Goal: Information Seeking & Learning: Learn about a topic

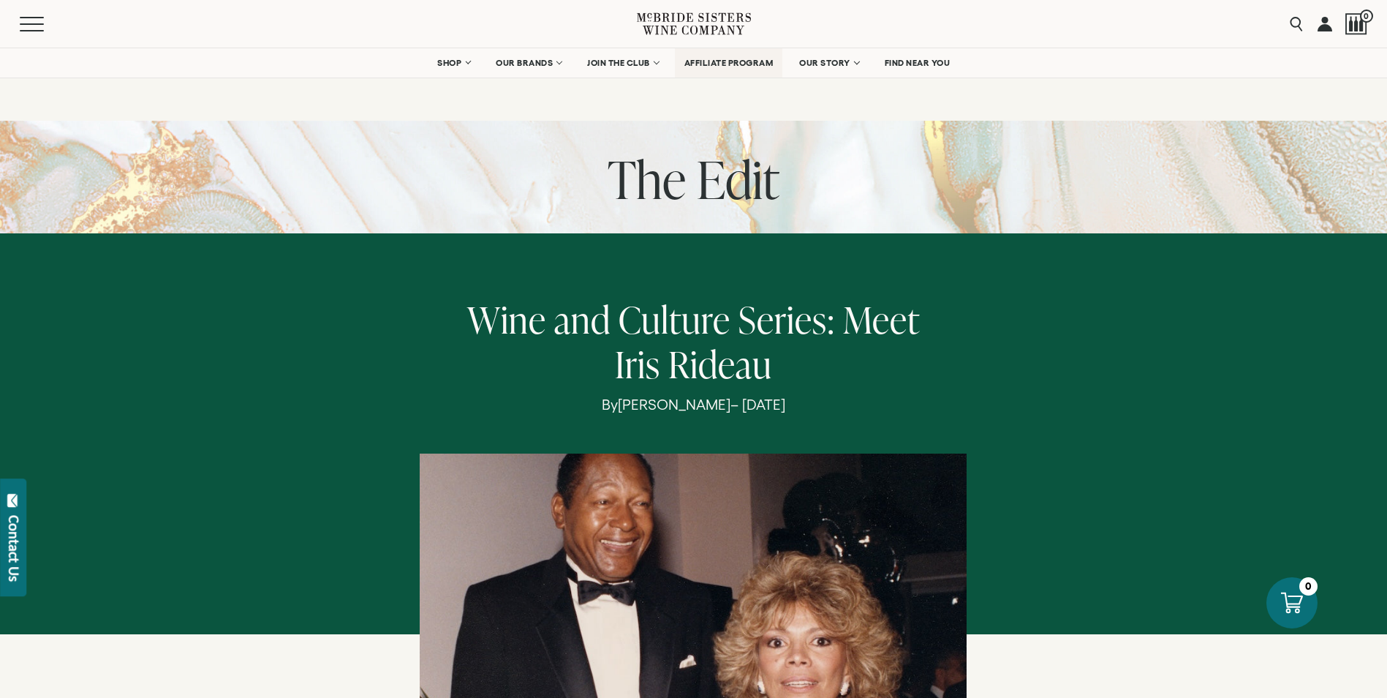
click at [750, 65] on span "AFFILIATE PROGRAM" at bounding box center [729, 63] width 89 height 10
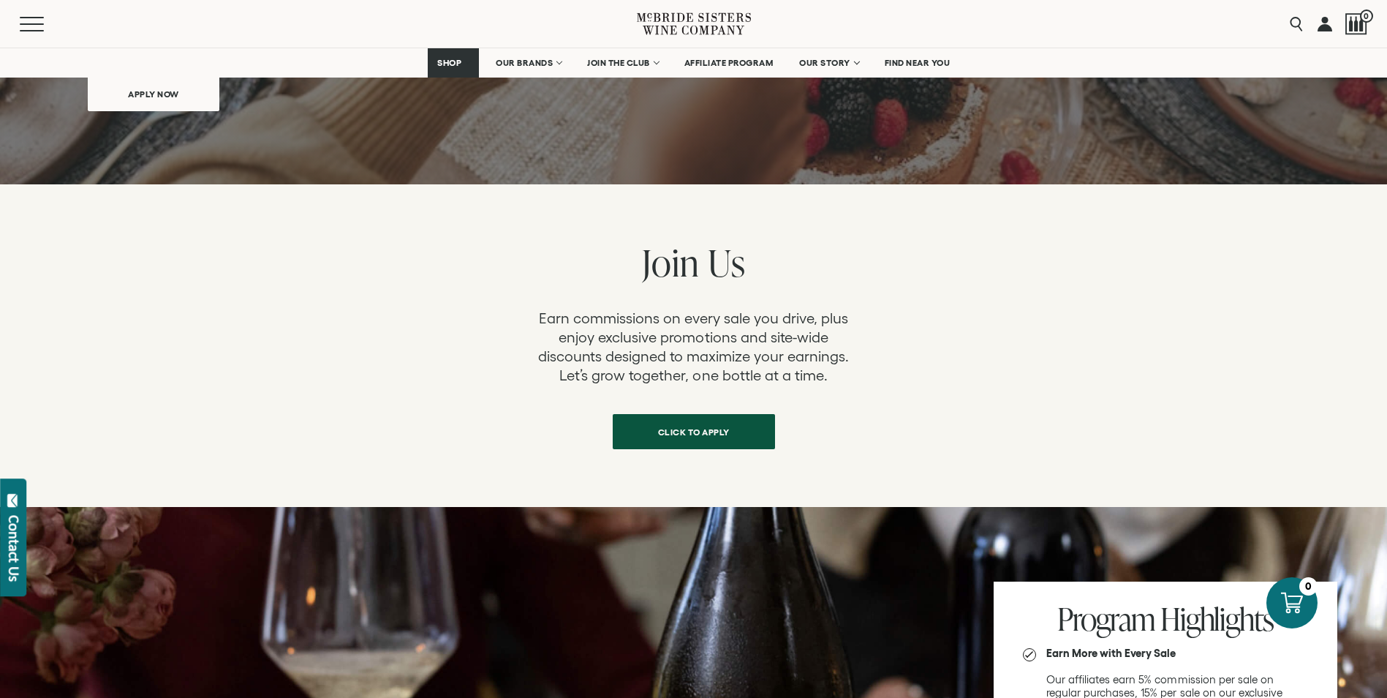
scroll to position [73, 0]
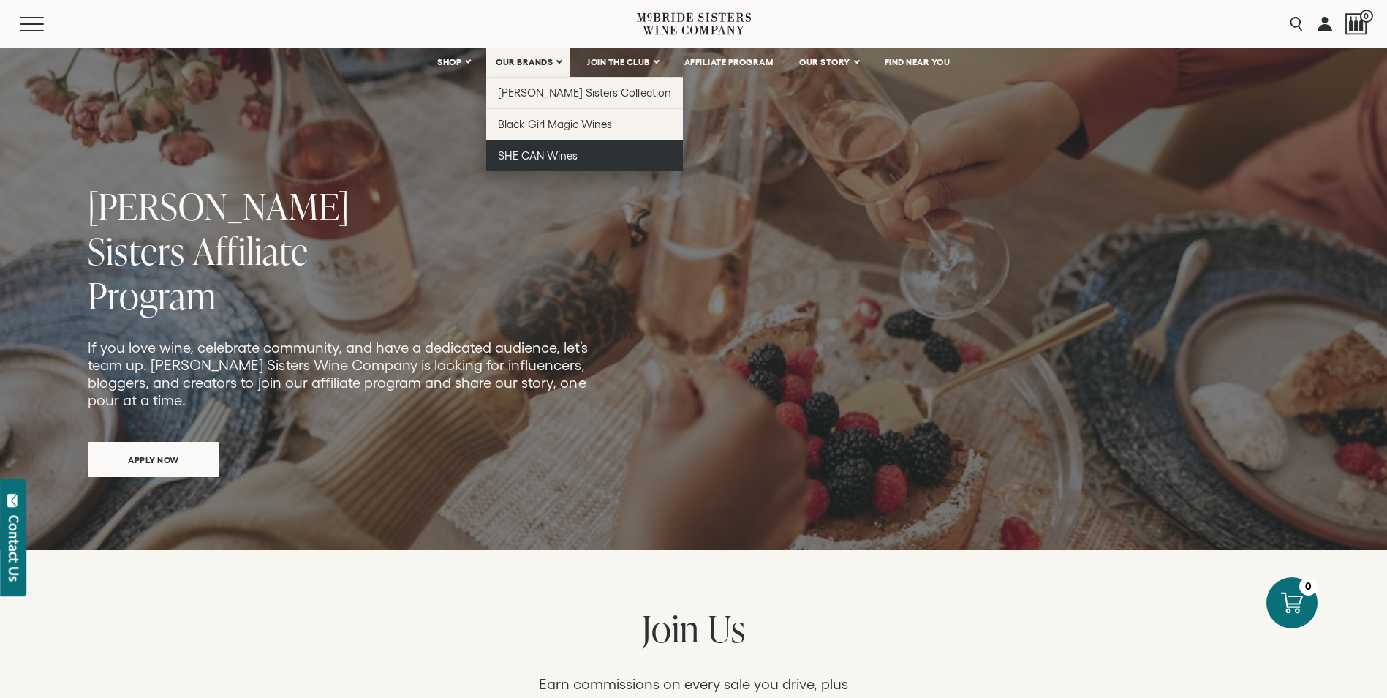
click at [540, 151] on span "SHE CAN Wines" at bounding box center [538, 155] width 80 height 12
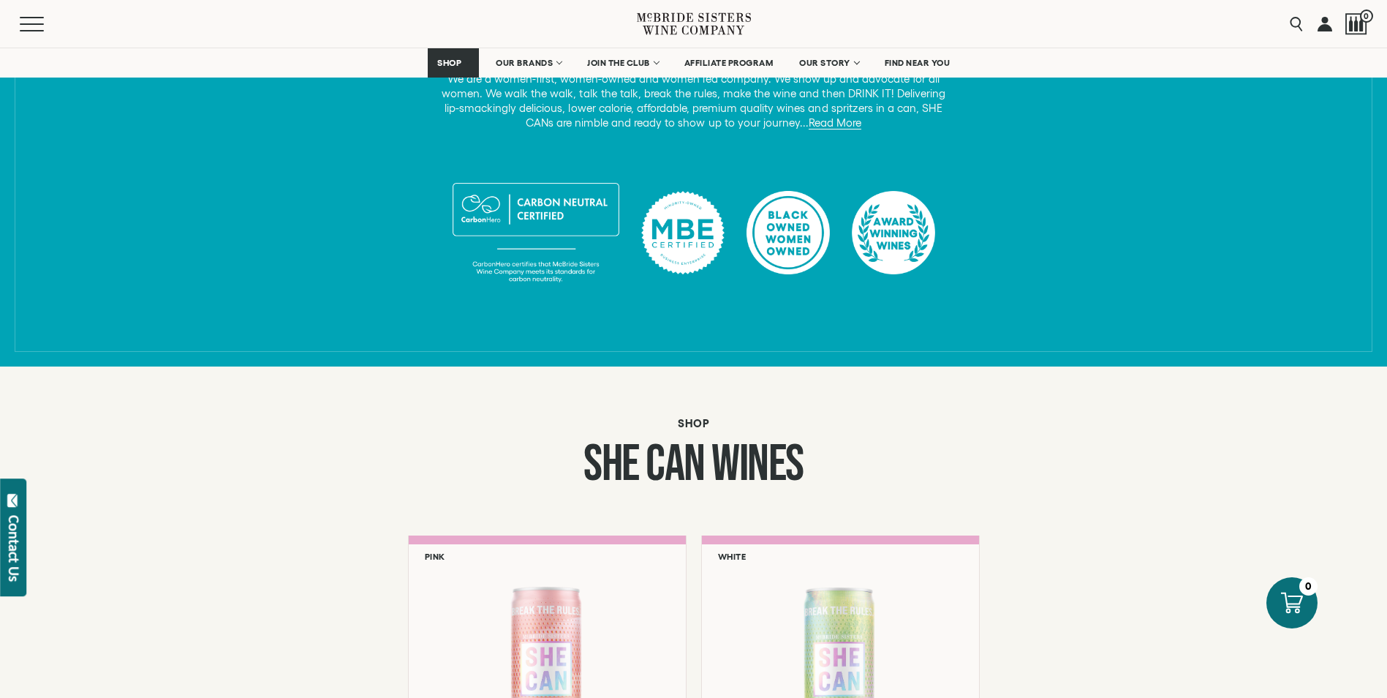
scroll to position [585, 0]
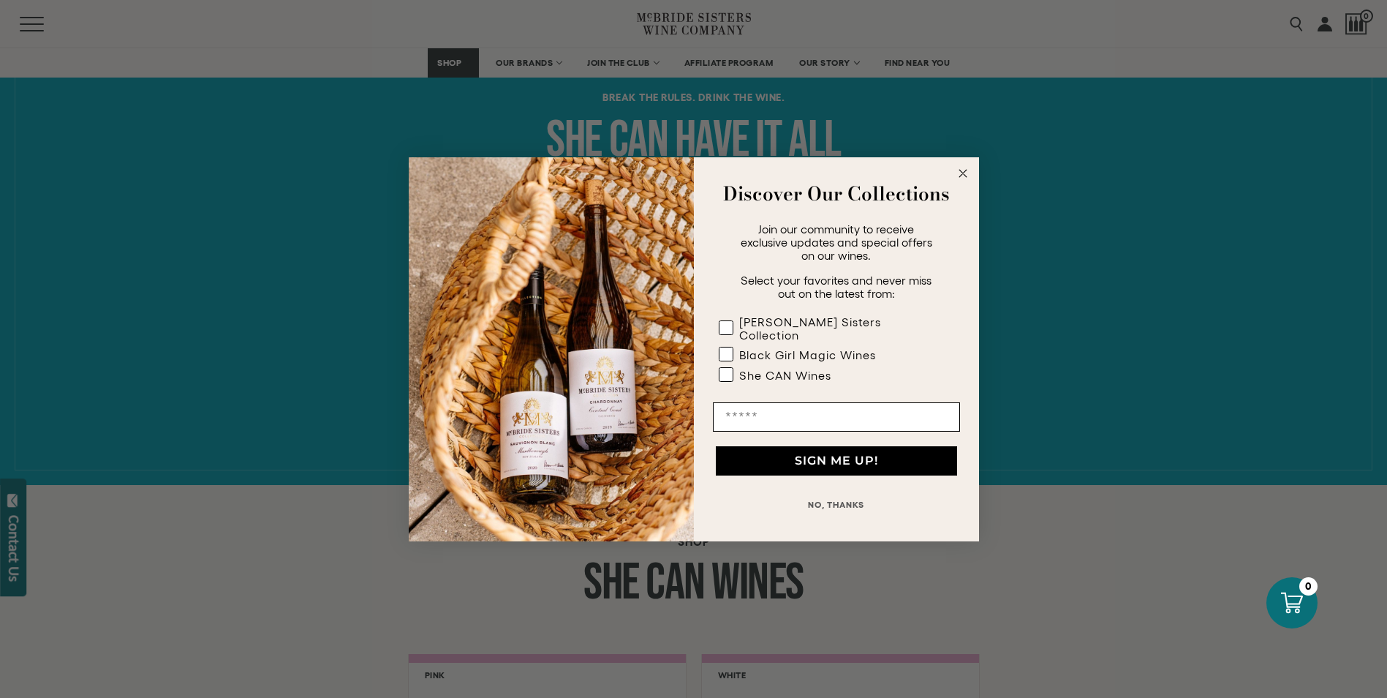
click at [957, 181] on circle "Close dialog" at bounding box center [962, 173] width 17 height 17
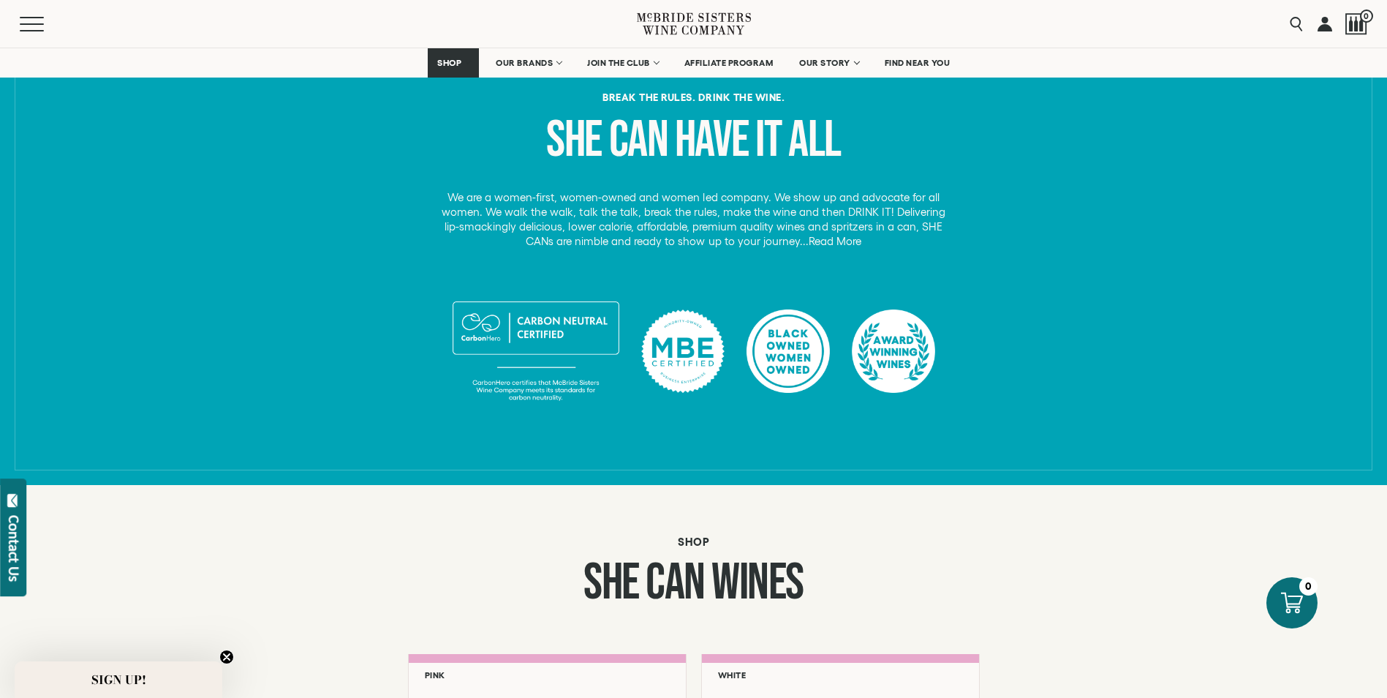
click at [829, 244] on link "Read More" at bounding box center [835, 241] width 53 height 13
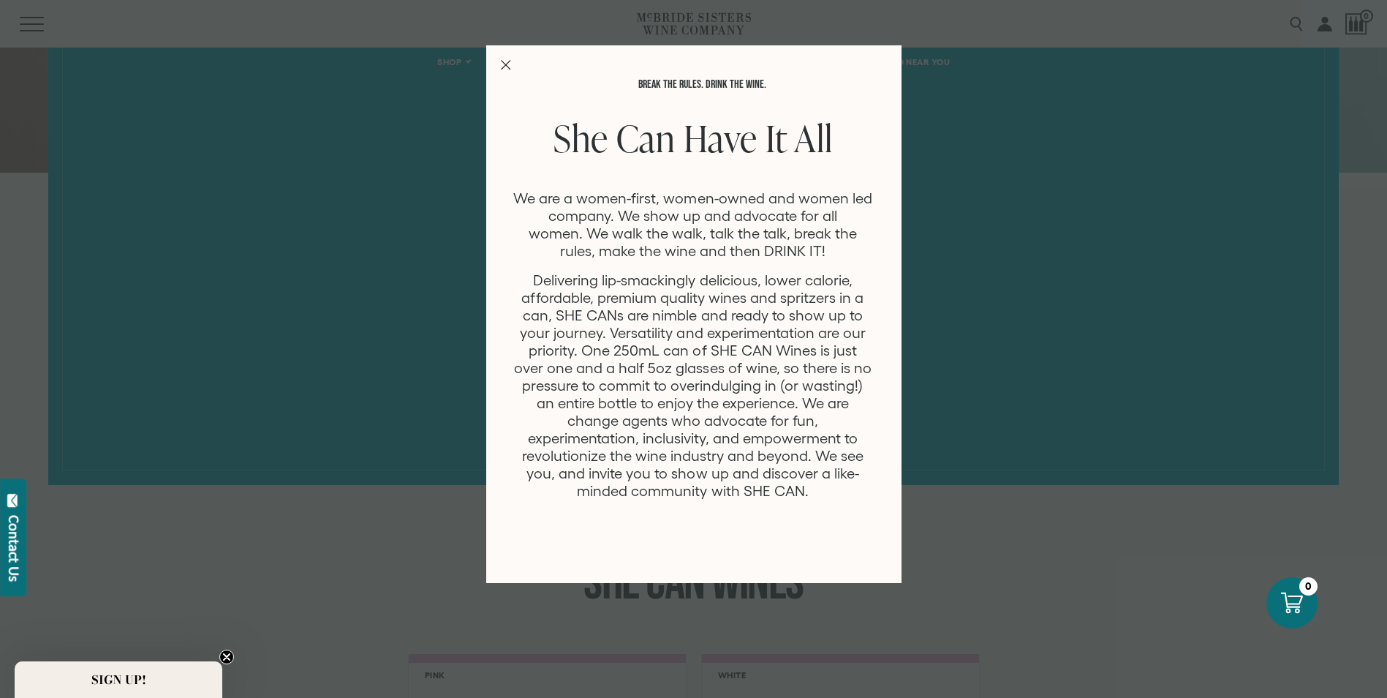
click at [958, 233] on div "Break the rules. Drink the Wine. She Can Have It All We are a women-first, wome…" at bounding box center [693, 349] width 1387 height 698
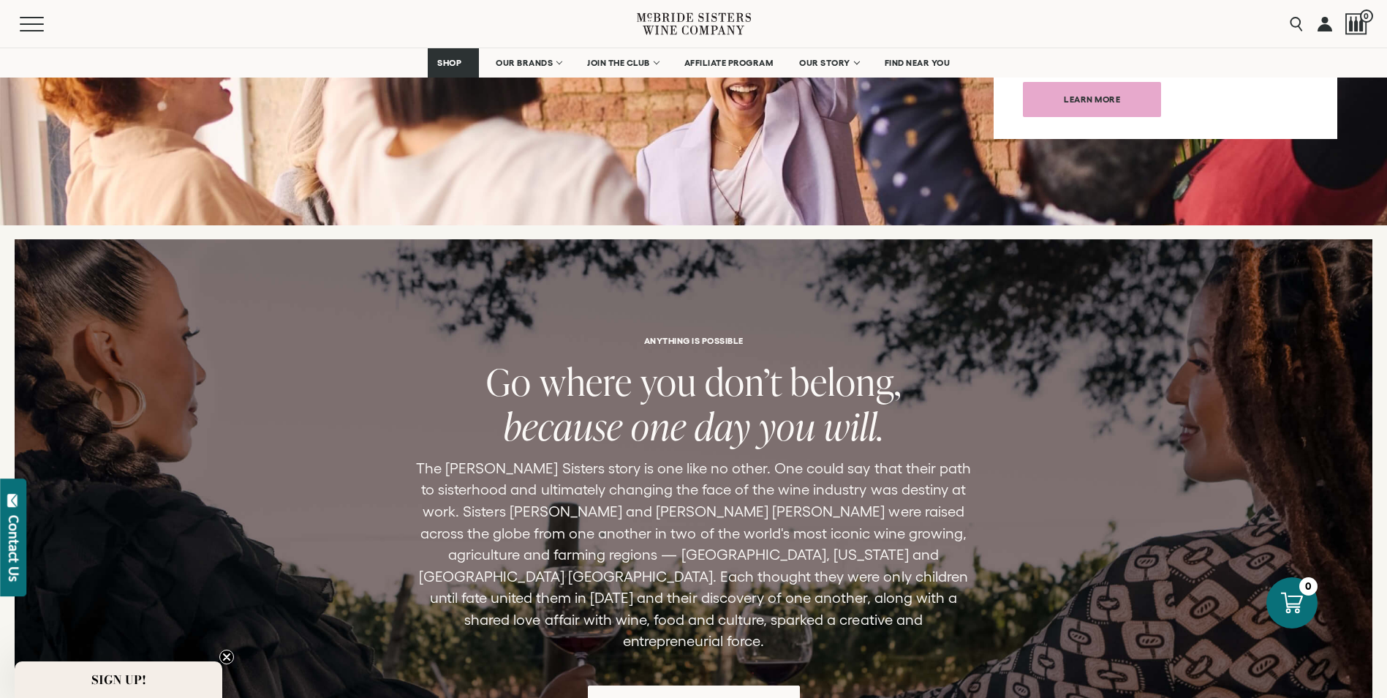
scroll to position [1828, 0]
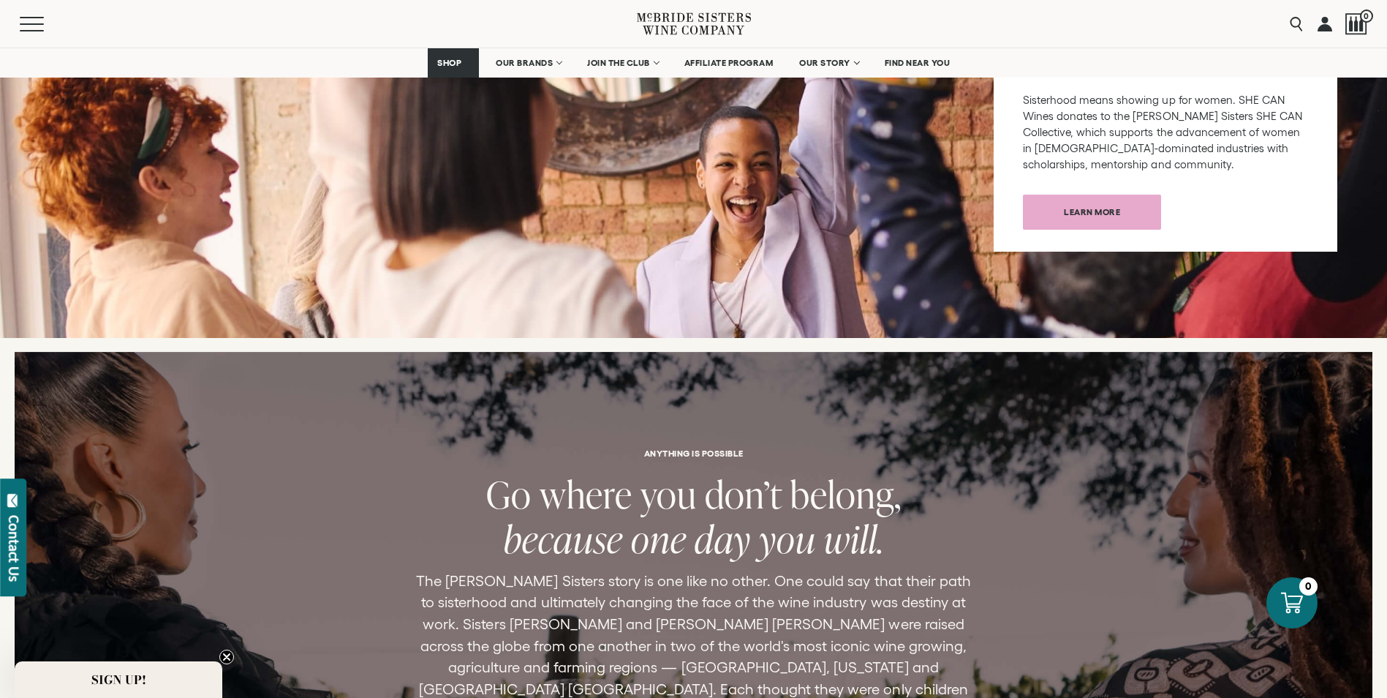
click at [700, 18] on icon at bounding box center [700, 17] width 5 height 9
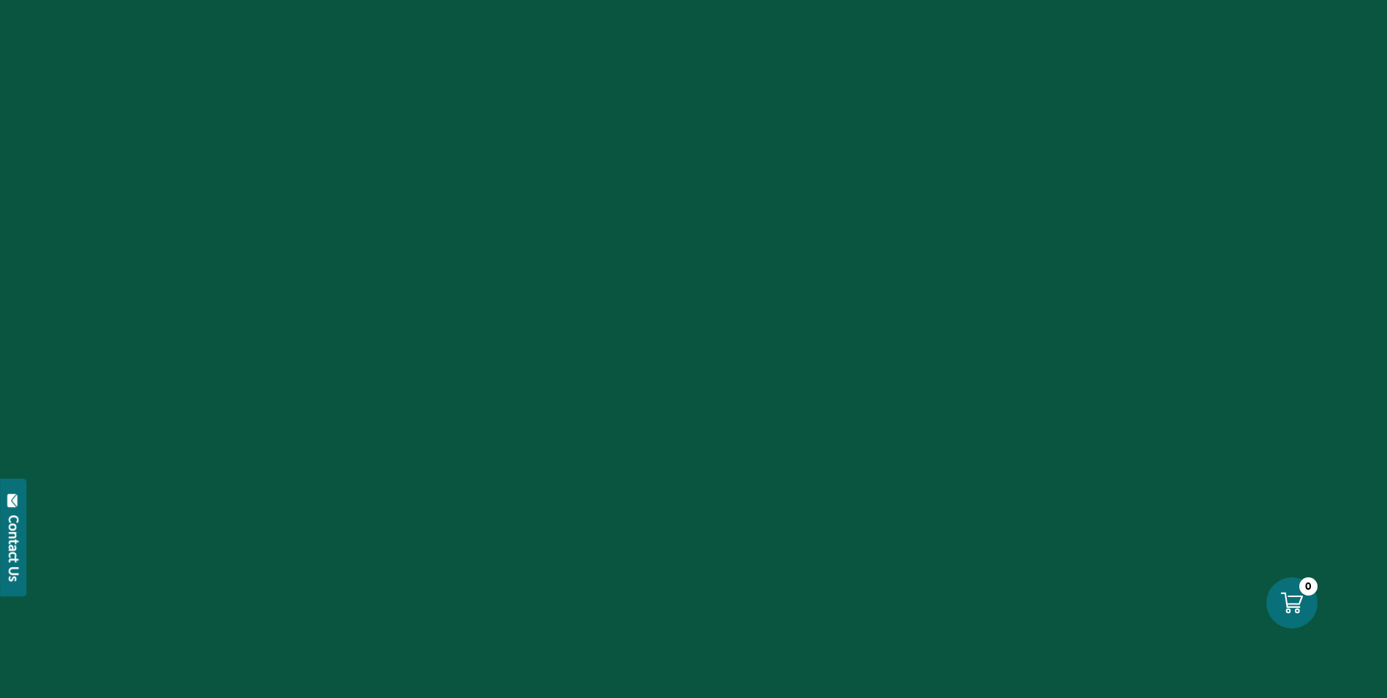
drag, startPoint x: 808, startPoint y: 372, endPoint x: 816, endPoint y: 373, distance: 8.1
click at [809, 373] on div at bounding box center [693, 349] width 1387 height 698
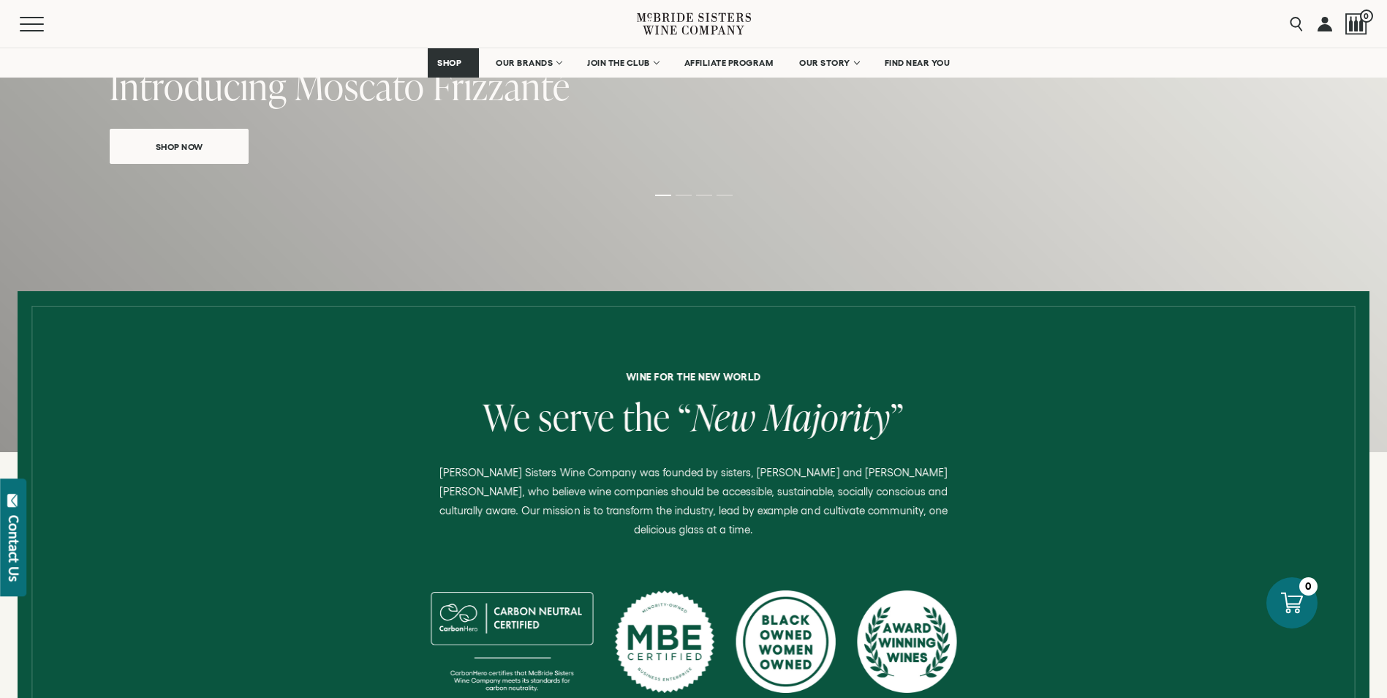
scroll to position [512, 0]
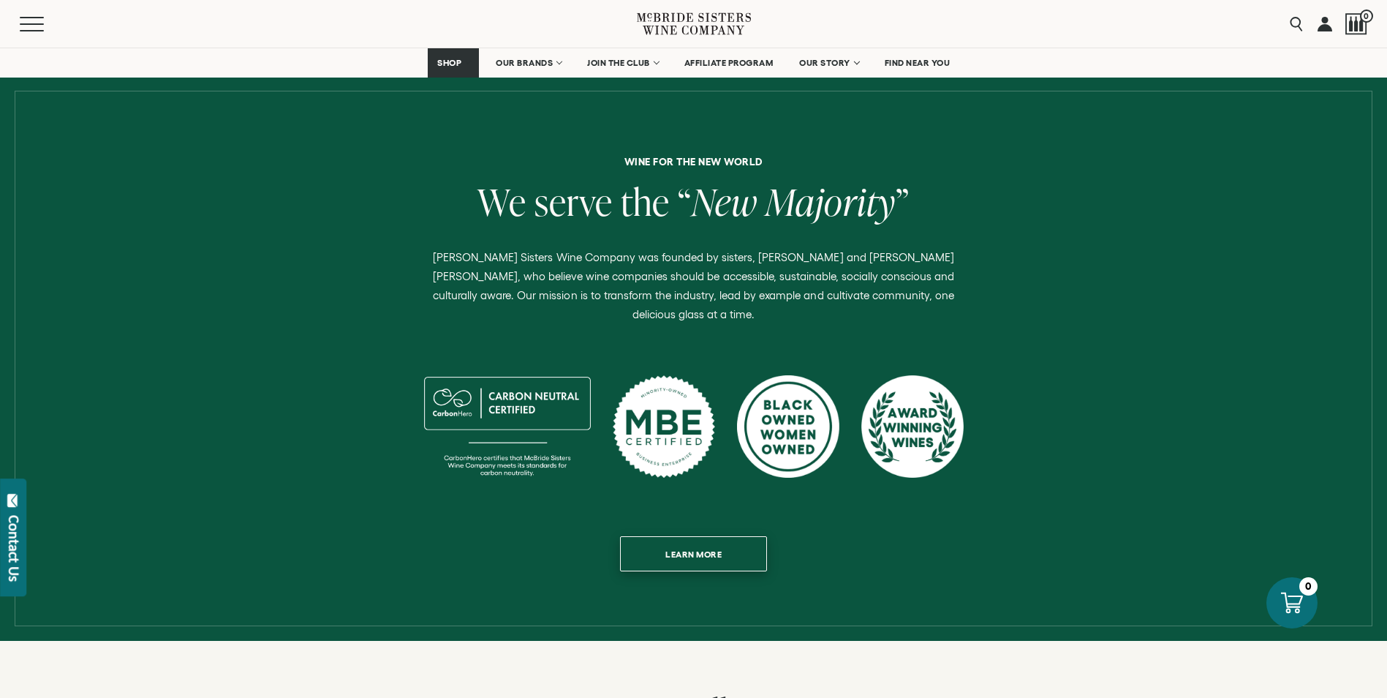
click at [712, 540] on span "Learn more" at bounding box center [694, 554] width 108 height 29
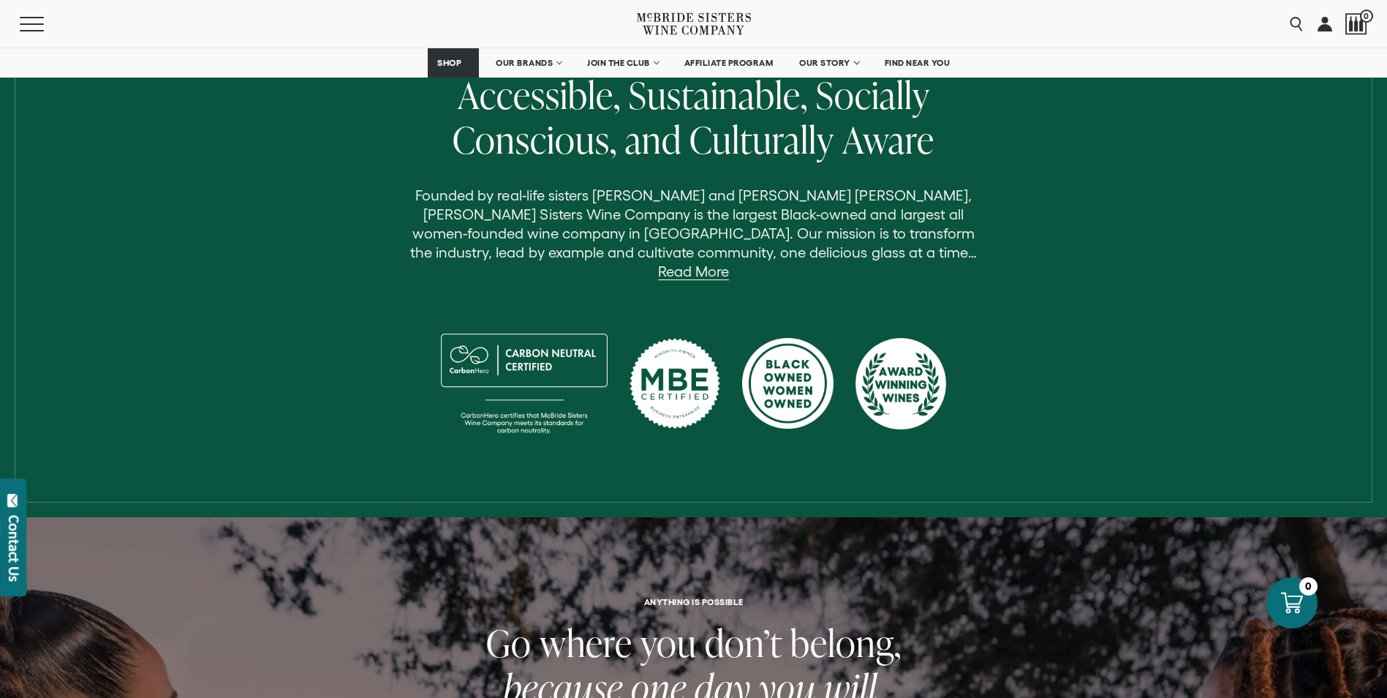
scroll to position [439, 0]
